Goal: Task Accomplishment & Management: Manage account settings

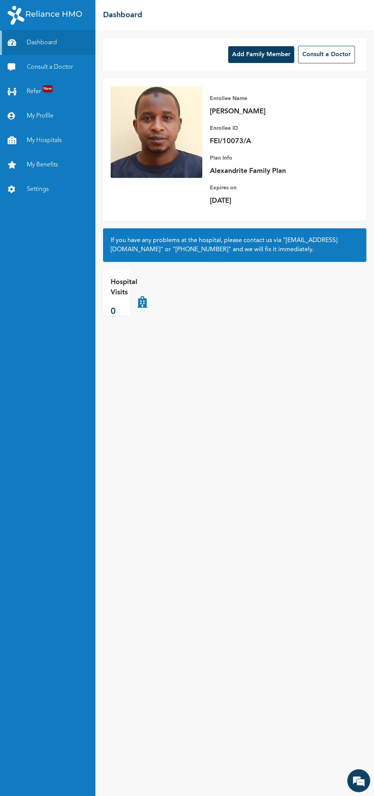
click at [256, 54] on button "Add Family Member" at bounding box center [261, 54] width 66 height 17
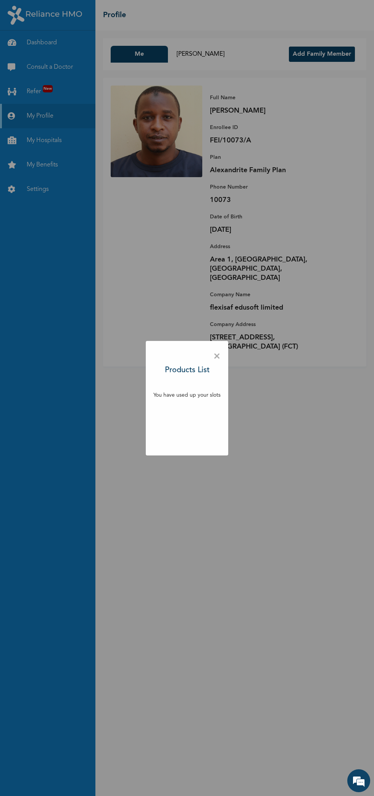
click at [218, 356] on span "×" at bounding box center [216, 356] width 7 height 16
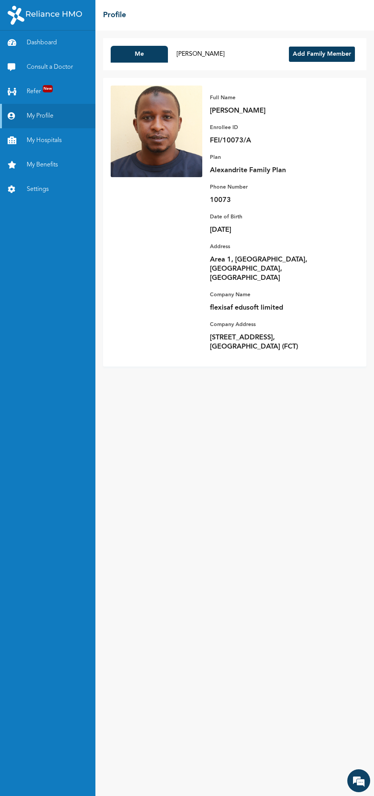
click at [229, 54] on button "[PERSON_NAME]" at bounding box center [200, 54] width 57 height 17
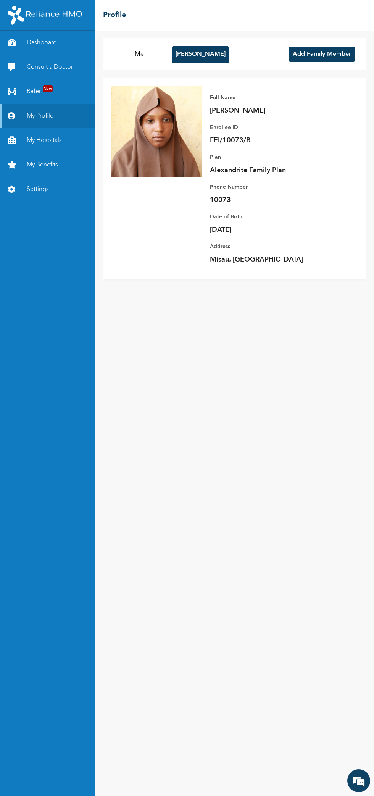
click at [150, 54] on button "Me" at bounding box center [139, 54] width 57 height 17
